Goal: Transaction & Acquisition: Purchase product/service

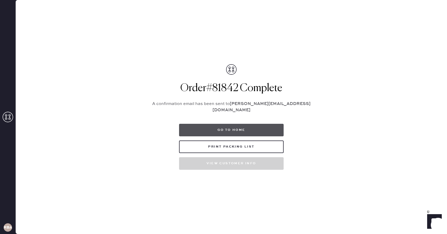
click at [223, 131] on button "Go to home" at bounding box center [231, 130] width 105 height 13
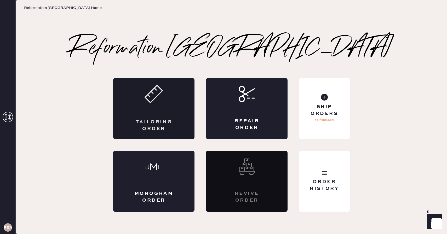
click at [130, 107] on div "Tailoring Order" at bounding box center [154, 108] width 82 height 61
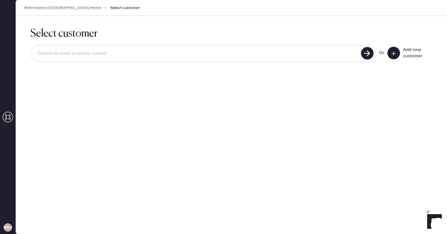
click at [395, 53] on icon at bounding box center [393, 53] width 5 height 5
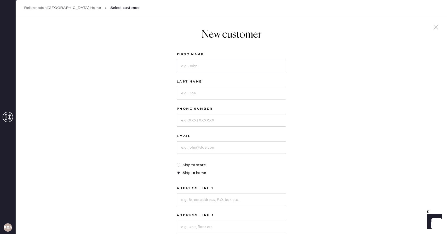
click at [225, 65] on input at bounding box center [231, 66] width 109 height 13
type input "Tasnim"
click at [219, 93] on input at bounding box center [231, 93] width 109 height 13
type input "Zulfiqar"
click at [189, 111] on label "Phone Number" at bounding box center [231, 109] width 109 height 6
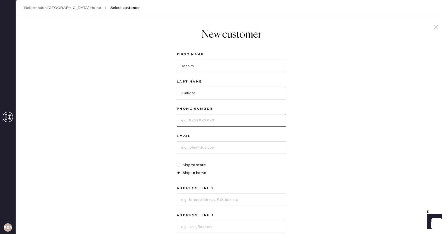
click at [189, 120] on input at bounding box center [231, 120] width 109 height 13
type input "8573131702"
click at [193, 152] on input at bounding box center [231, 148] width 109 height 13
type input "[EMAIL_ADDRESS][DOMAIN_NAME]"
click at [239, 205] on input at bounding box center [231, 200] width 109 height 13
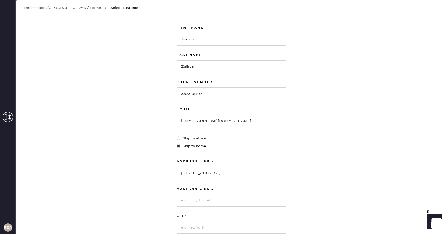
scroll to position [53, 0]
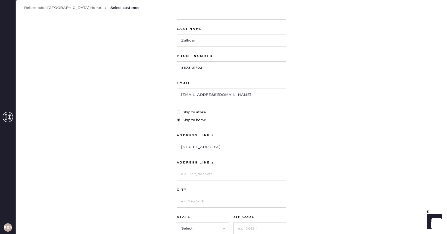
type input "[STREET_ADDRESS]"
click at [200, 204] on input at bounding box center [231, 201] width 109 height 13
type input "[GEOGRAPHIC_DATA]"
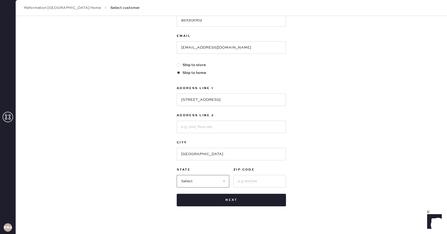
click at [207, 179] on select "Select AK AL AR AZ CA CO CT [GEOGRAPHIC_DATA] DE FL [GEOGRAPHIC_DATA] HI [GEOGR…" at bounding box center [203, 181] width 53 height 13
select select "MA"
click at [177, 175] on select "Select AK AL AR AZ CA CO CT [GEOGRAPHIC_DATA] DE FL [GEOGRAPHIC_DATA] HI [GEOGR…" at bounding box center [203, 181] width 53 height 13
click at [258, 178] on input at bounding box center [260, 181] width 53 height 13
type input "02139"
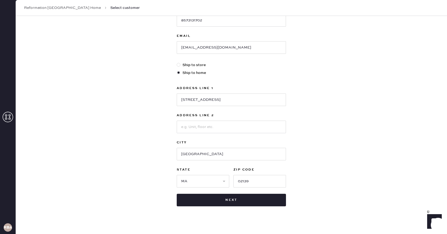
click at [343, 168] on div "New customer First Name Tasnim Last Name [PERSON_NAME] Phone Number [PHONE_NUMB…" at bounding box center [232, 78] width 432 height 324
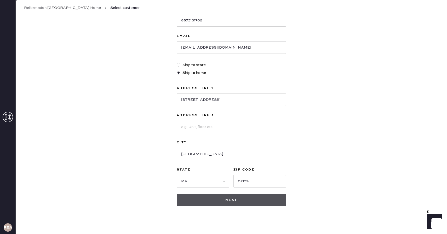
click at [227, 200] on button "Next" at bounding box center [231, 200] width 109 height 13
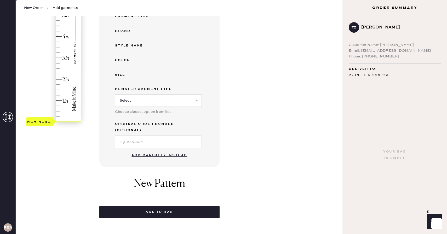
scroll to position [110, 0]
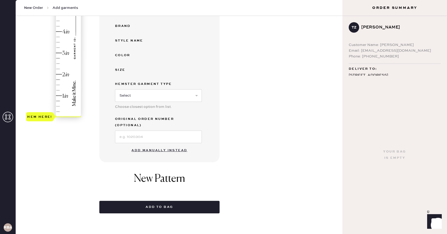
click at [152, 145] on button "Add manually instead" at bounding box center [159, 150] width 62 height 10
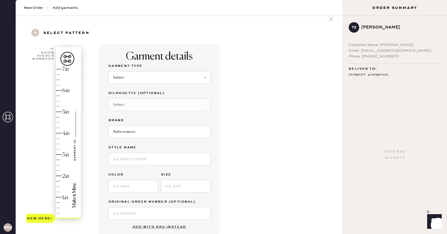
scroll to position [8, 0]
click at [125, 78] on select "Select Basic Skirt Jeans Leggings Pants Shorts Basic Sleeved Dress Basic Sleeve…" at bounding box center [160, 77] width 102 height 13
select select "2"
click at [109, 71] on select "Select Basic Skirt Jeans Leggings Pants Shorts Basic Sleeved Dress Basic Sleeve…" at bounding box center [160, 77] width 102 height 13
click at [127, 159] on input at bounding box center [160, 159] width 102 height 13
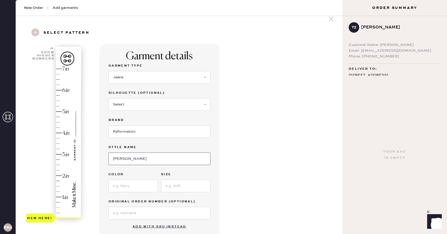
type input "[PERSON_NAME] High Rise Slouchy Wide Leg Jeans"
click at [133, 183] on input at bounding box center [133, 186] width 49 height 13
type input "[US_STATE]"
click at [176, 186] on input at bounding box center [185, 186] width 49 height 13
type input "27"
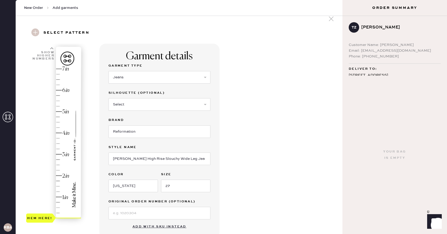
click at [251, 181] on div "Garment details Garment Type Select Basic Skirt Jeans Leggings Pants Shorts Bas…" at bounding box center [218, 192] width 239 height 297
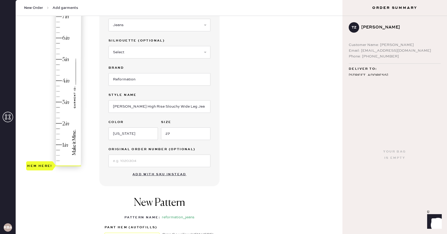
scroll to position [71, 0]
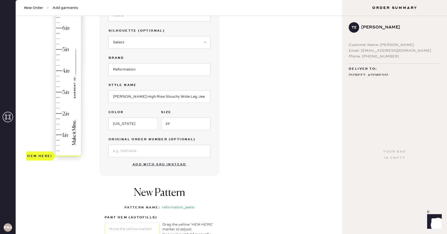
type input "2.75"
click at [58, 97] on div "Hem here!" at bounding box center [54, 81] width 56 height 154
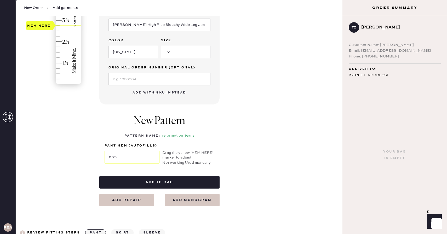
scroll to position [146, 0]
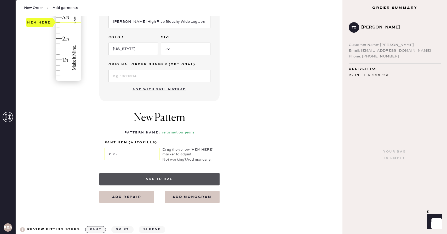
click at [181, 179] on button "Add to bag" at bounding box center [159, 179] width 120 height 13
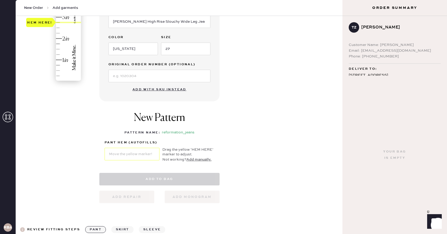
select select "2"
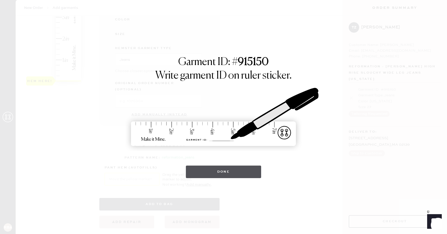
click at [206, 171] on button "Done" at bounding box center [224, 172] width 76 height 13
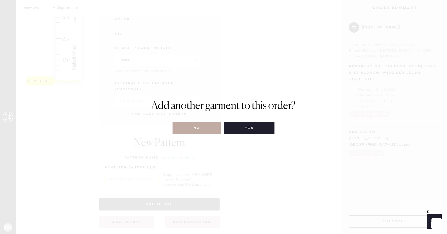
click at [204, 126] on button "No" at bounding box center [197, 128] width 48 height 13
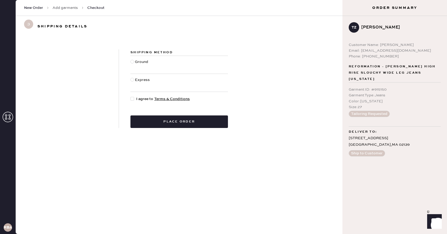
click at [135, 100] on div at bounding box center [134, 99] width 6 height 6
click at [131, 97] on input "I agree to Terms & Conditions" at bounding box center [131, 96] width 0 height 0
checkbox input "true"
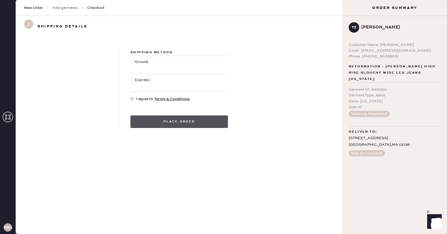
click at [155, 121] on button "Place order" at bounding box center [180, 122] width 98 height 13
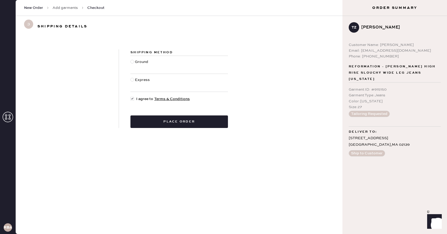
click at [134, 61] on div at bounding box center [133, 62] width 4 height 4
click at [131, 59] on input "Ground" at bounding box center [131, 59] width 0 height 0
radio input "true"
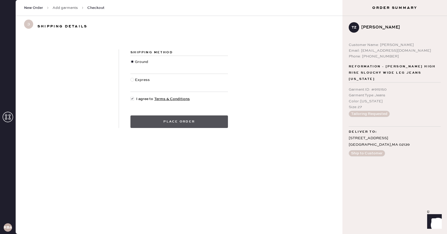
click at [144, 122] on button "Place order" at bounding box center [180, 122] width 98 height 13
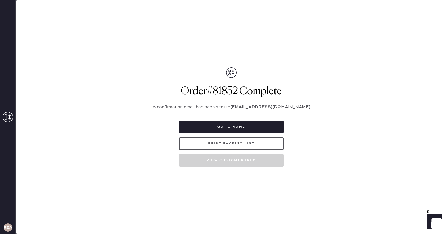
click at [237, 141] on button "Print Packing List" at bounding box center [231, 144] width 105 height 13
